Goal: Task Accomplishment & Management: Manage account settings

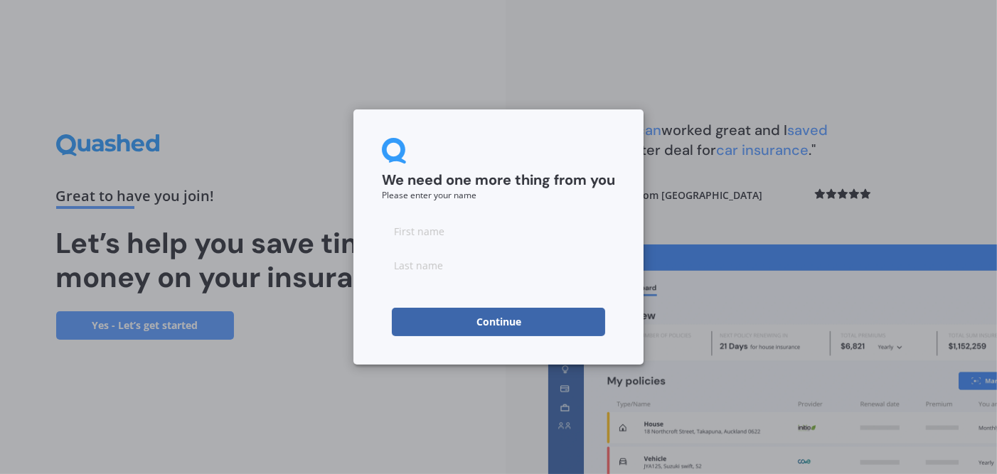
click at [443, 232] on input at bounding box center [498, 231] width 233 height 28
type input "Haven"
click at [407, 265] on input at bounding box center [498, 265] width 233 height 28
type input "Propertycare"
click at [503, 327] on button "Continue" at bounding box center [498, 322] width 213 height 28
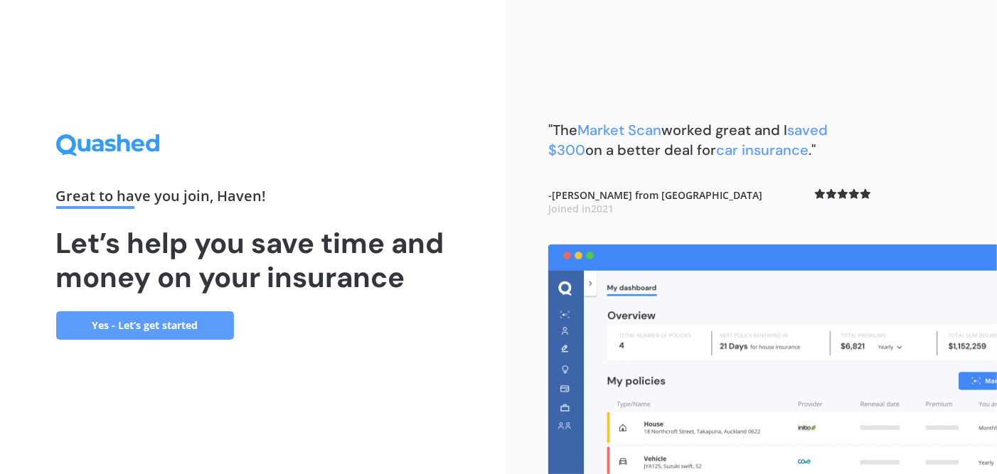
click at [154, 325] on link "Yes - Let’s get started" at bounding box center [145, 325] width 178 height 28
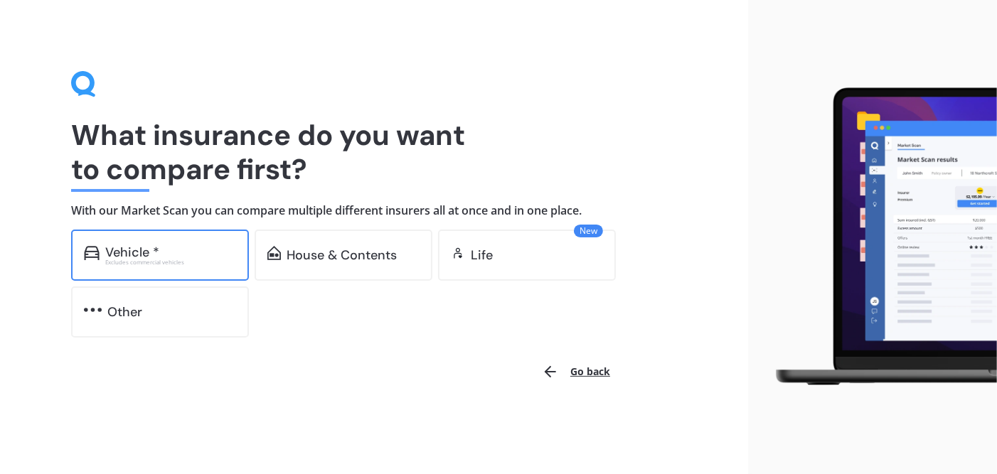
click at [116, 250] on div "Vehicle *" at bounding box center [132, 252] width 54 height 14
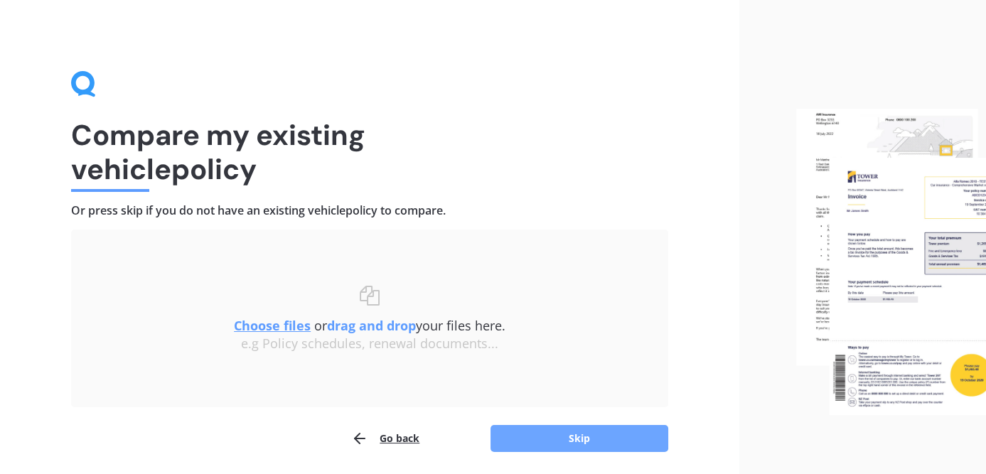
click at [570, 446] on button "Skip" at bounding box center [580, 438] width 178 height 27
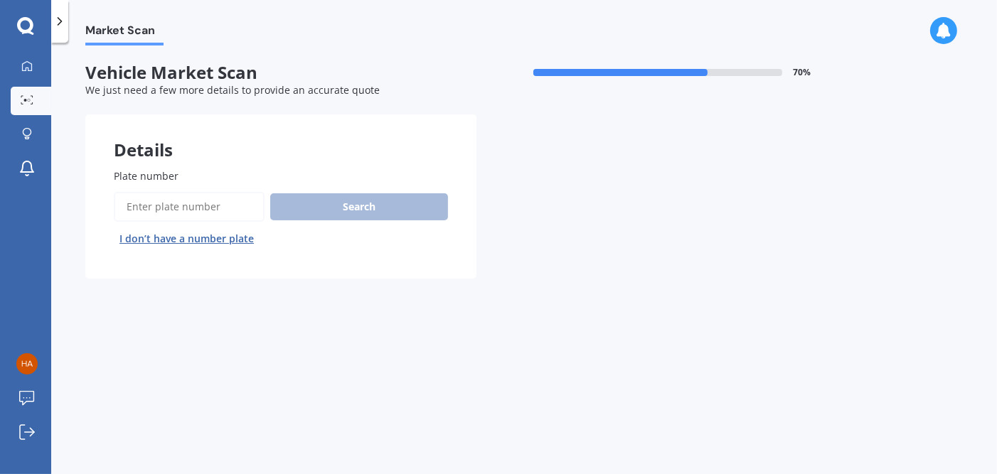
click at [171, 206] on input "Plate number" at bounding box center [189, 207] width 151 height 30
click at [330, 211] on div "Search I don’t have a number plate" at bounding box center [281, 221] width 334 height 58
click at [321, 198] on div "Search I don’t have a number plate" at bounding box center [281, 221] width 334 height 58
click at [174, 202] on input "Plate number" at bounding box center [189, 207] width 151 height 30
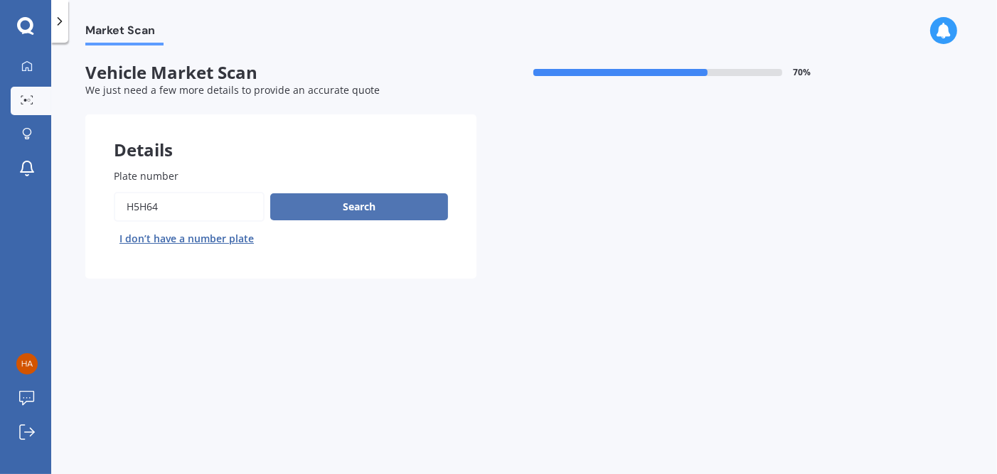
click at [357, 213] on button "Search" at bounding box center [359, 206] width 178 height 27
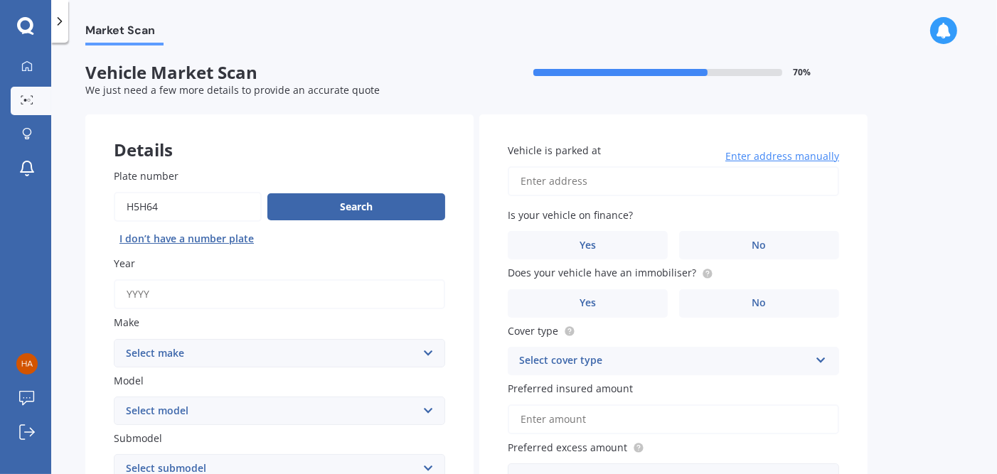
click at [138, 210] on input "Plate number" at bounding box center [188, 207] width 148 height 30
type input "hsh64"
click at [372, 208] on button "Search" at bounding box center [356, 206] width 178 height 27
click at [169, 296] on input "Year" at bounding box center [279, 294] width 331 height 30
type input "2014"
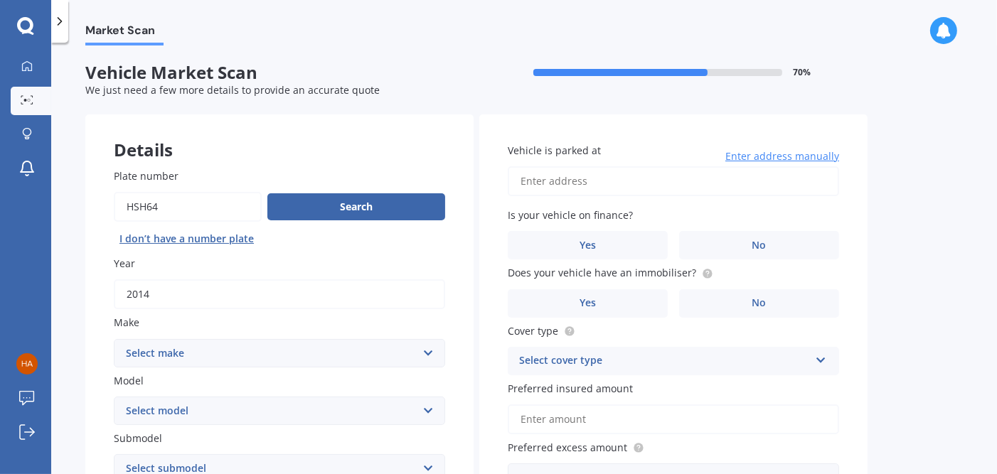
click at [427, 352] on select "Select make AC ALFA ROMEO ASTON [PERSON_NAME] AUDI AUSTIN BEDFORD Bentley BMW B…" at bounding box center [279, 353] width 331 height 28
select select "TOYOTA"
click at [114, 339] on select "Select make AC ALFA ROMEO ASTON [PERSON_NAME] AUDI AUSTIN BEDFORD Bentley BMW B…" at bounding box center [279, 353] width 331 height 28
click at [319, 420] on select "Select model 4 Runner 86 [PERSON_NAME] Alphard Altezza Aqua Aristo Aurion Auris…" at bounding box center [279, 411] width 331 height 28
click at [425, 412] on select "Select model 4 Runner 86 [PERSON_NAME] Alphard Altezza Aqua Aristo Aurion Auris…" at bounding box center [279, 411] width 331 height 28
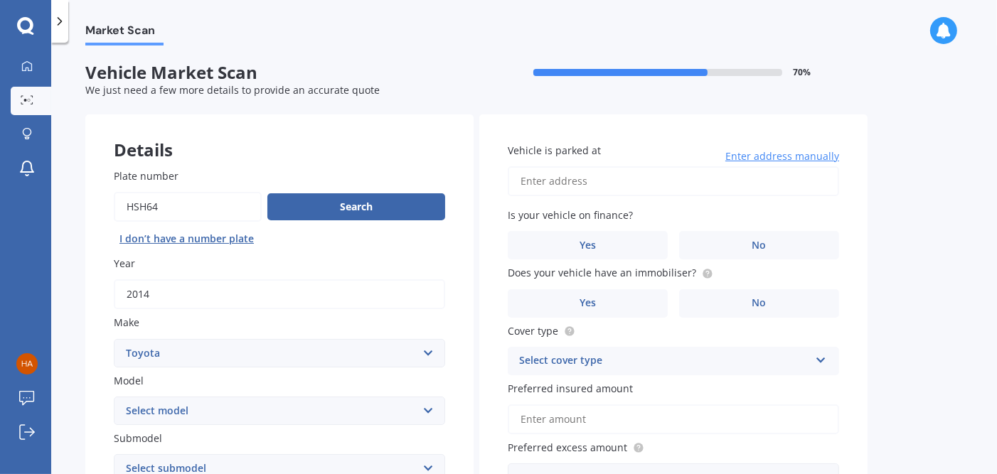
select select "YARIS"
click at [114, 397] on select "Select model 4 Runner 86 [PERSON_NAME] Alphard Altezza Aqua Aristo Aurion Auris…" at bounding box center [279, 411] width 331 height 28
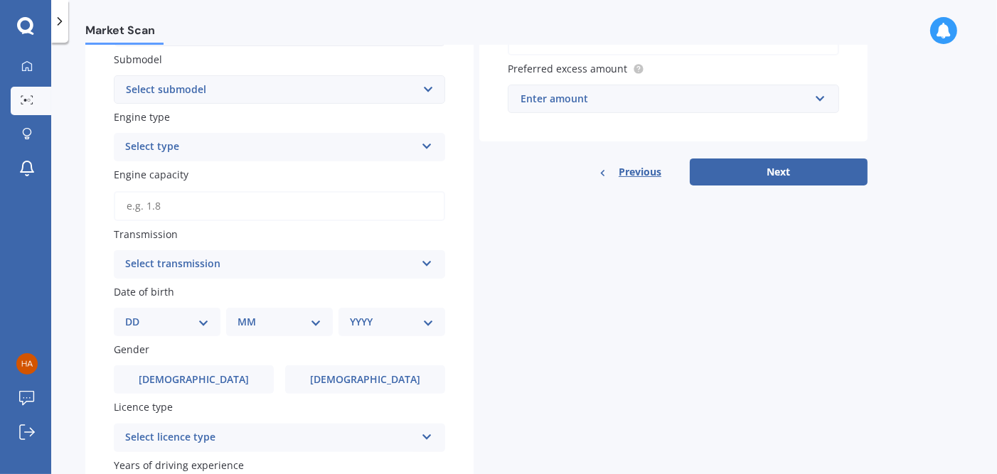
click at [432, 263] on icon at bounding box center [427, 261] width 12 height 10
click at [255, 205] on input "Engine capacity" at bounding box center [279, 206] width 331 height 30
type input "1.3"
click at [427, 261] on icon at bounding box center [427, 261] width 12 height 10
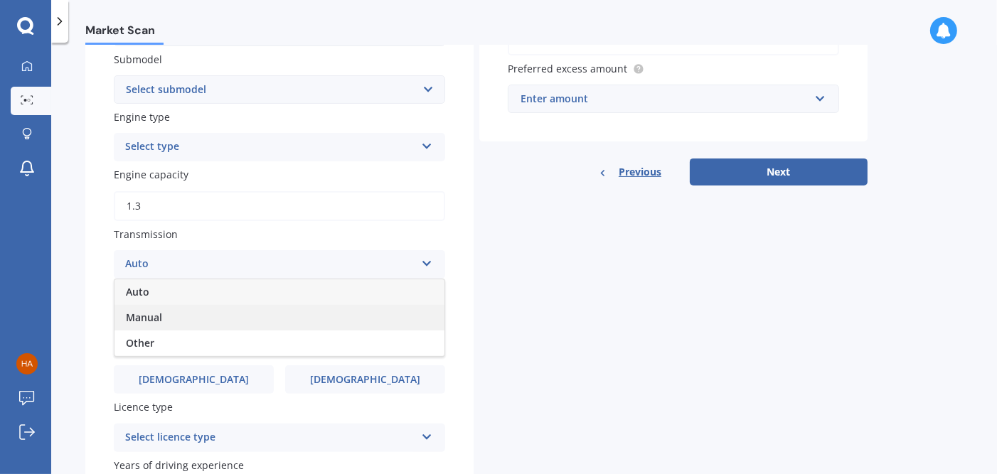
click at [157, 315] on span "Manual" at bounding box center [144, 318] width 36 height 14
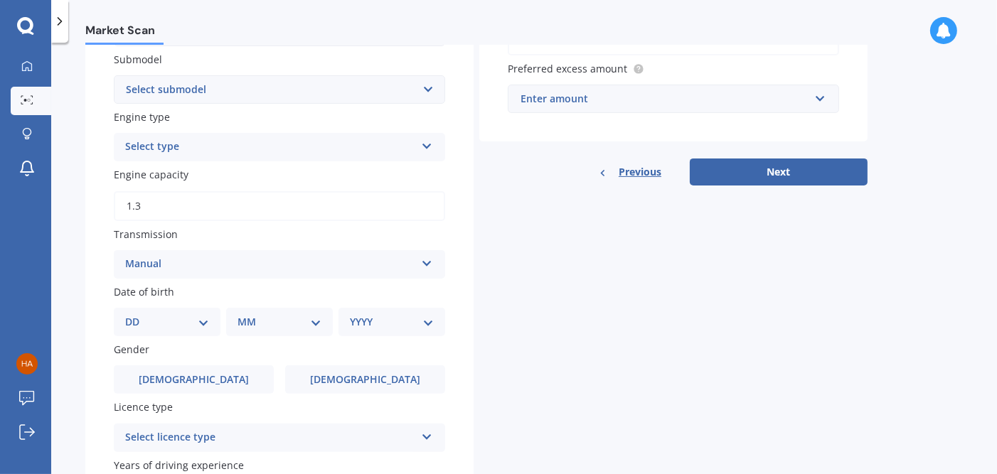
click at [201, 320] on select "DD 01 02 03 04 05 06 07 08 09 10 11 12 13 14 15 16 17 18 19 20 21 22 23 24 25 2…" at bounding box center [167, 322] width 84 height 16
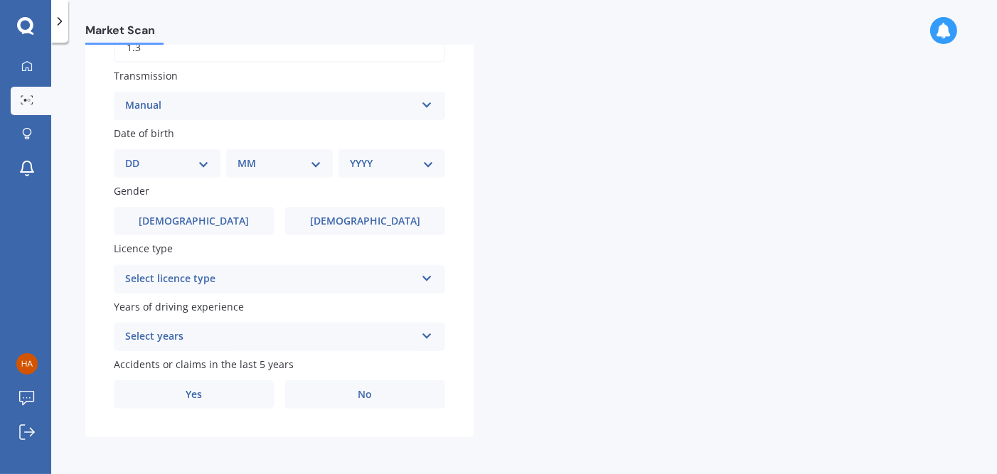
scroll to position [0, 0]
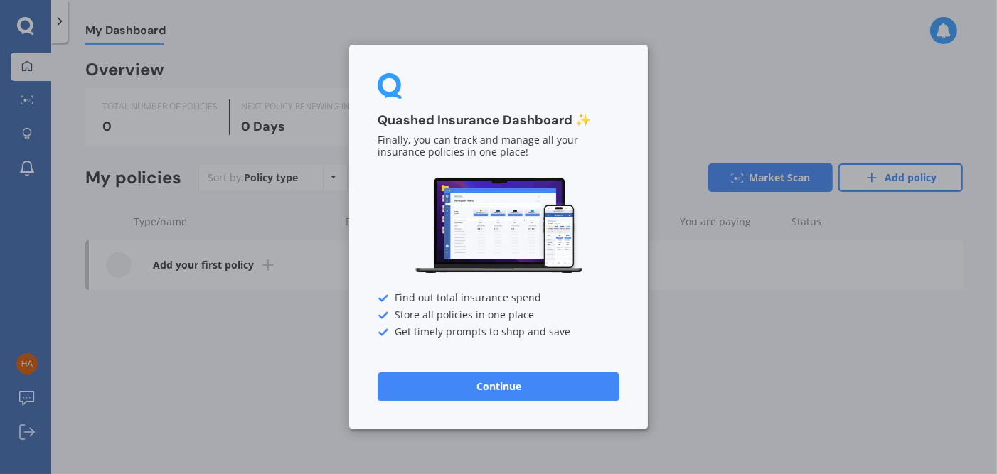
click at [263, 361] on div "Quashed Insurance Dashboard ✨ Finally, you can track and manage all your insura…" at bounding box center [498, 237] width 997 height 474
click at [503, 391] on button "Continue" at bounding box center [499, 387] width 242 height 28
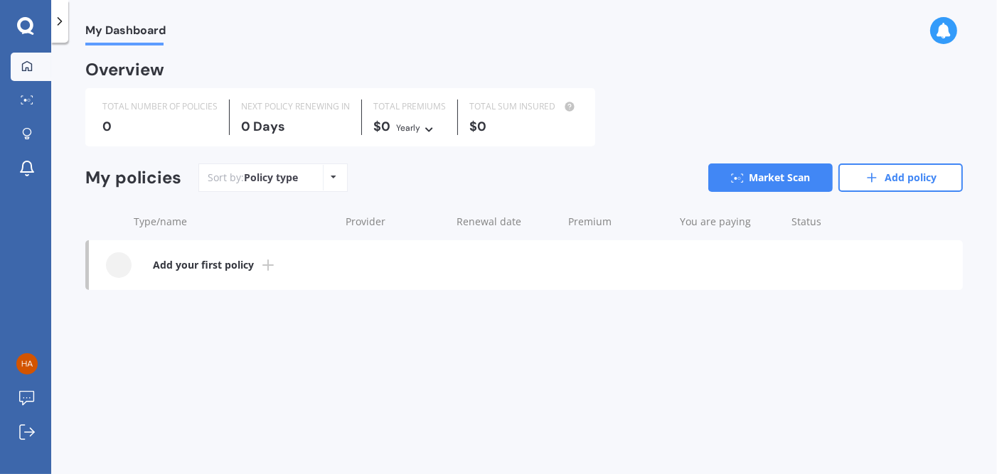
click at [58, 19] on icon at bounding box center [60, 21] width 14 height 14
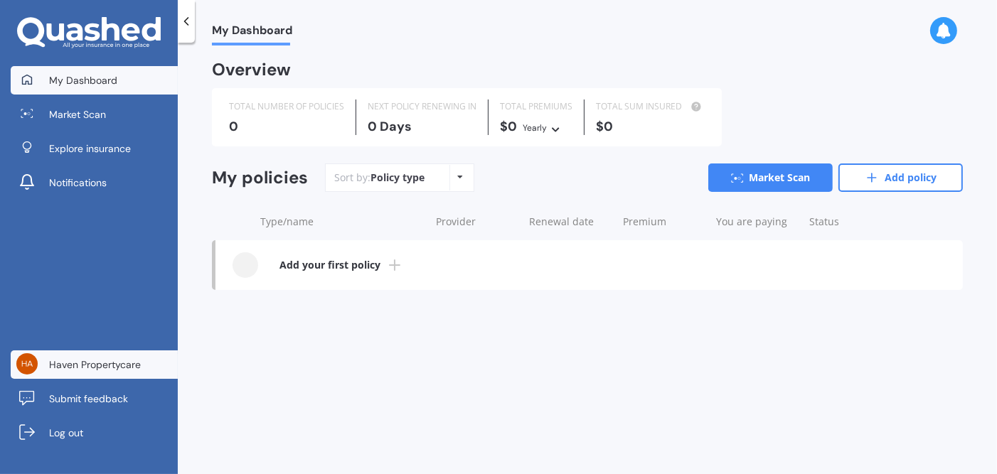
click at [103, 367] on span "Haven Propertycare" at bounding box center [95, 365] width 92 height 14
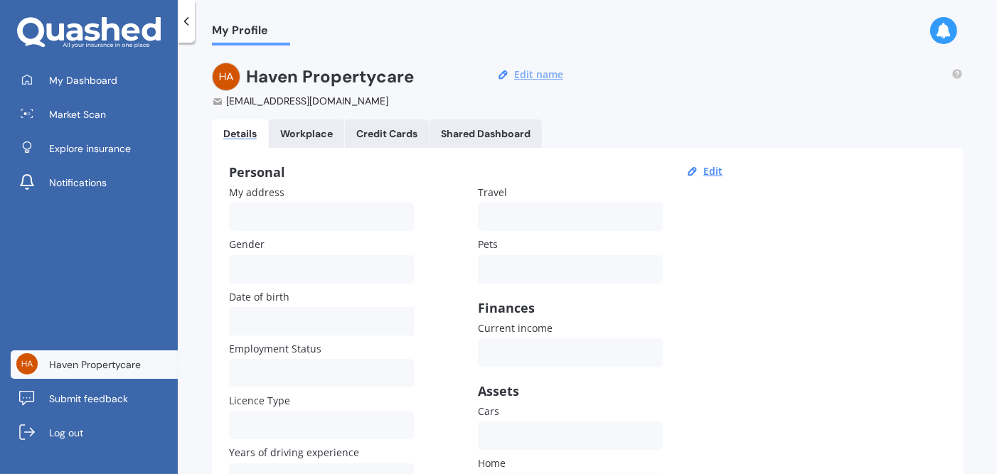
click at [520, 75] on button "Edit name" at bounding box center [539, 74] width 58 height 13
click at [307, 76] on input "Haven" at bounding box center [307, 77] width 122 height 28
click at [257, 77] on input "Haven" at bounding box center [307, 77] width 122 height 28
type input "[PERSON_NAME]"
click at [395, 79] on input "Propertycare" at bounding box center [435, 77] width 122 height 28
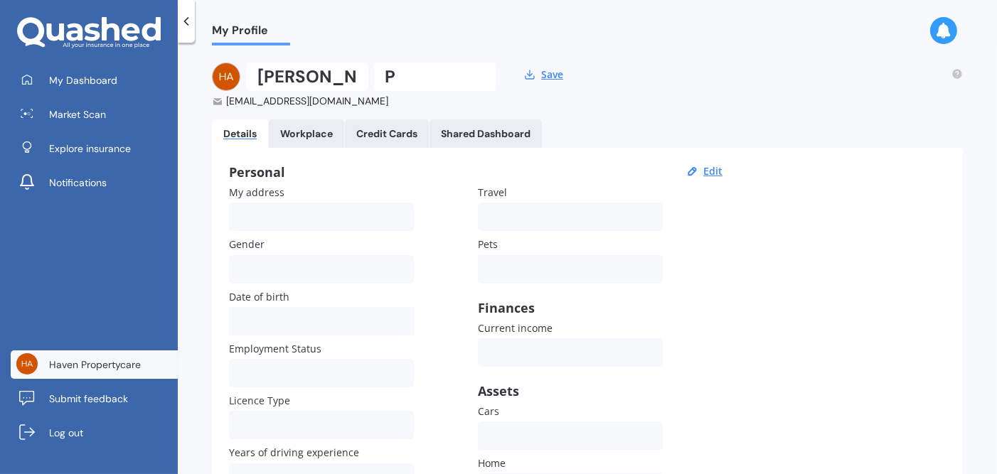
type input "[PERSON_NAME]"
click at [556, 75] on button "Save" at bounding box center [552, 74] width 31 height 13
